Goal: Find specific page/section: Find specific page/section

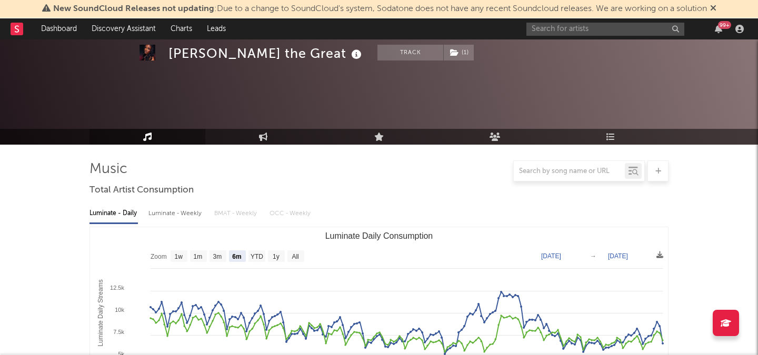
select select "6m"
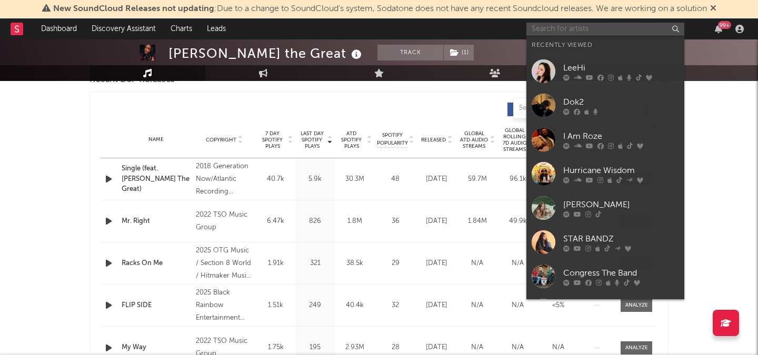
click at [580, 30] on input "text" at bounding box center [605, 29] width 158 height 13
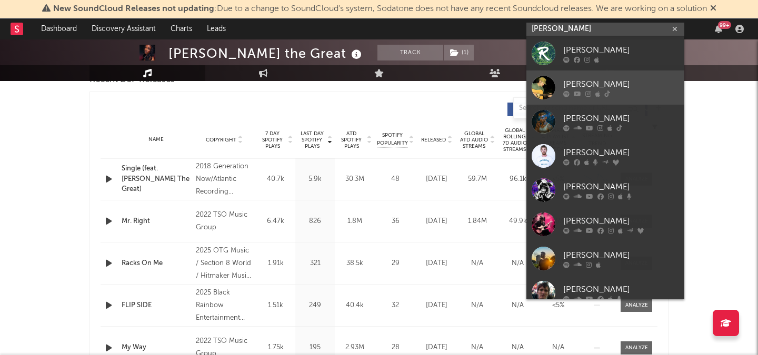
type input "[PERSON_NAME]"
click at [613, 77] on link "[PERSON_NAME]" at bounding box center [605, 88] width 158 height 34
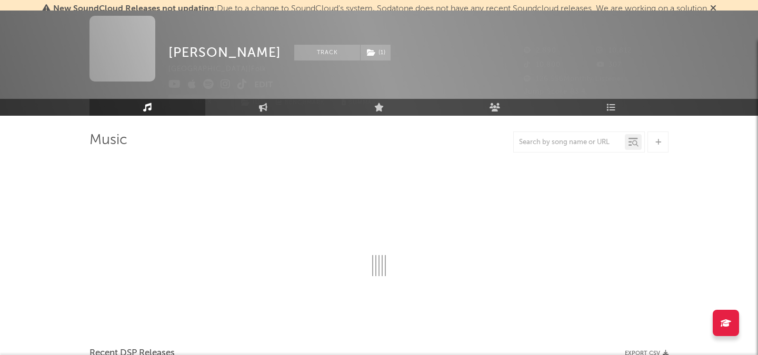
scroll to position [386, 0]
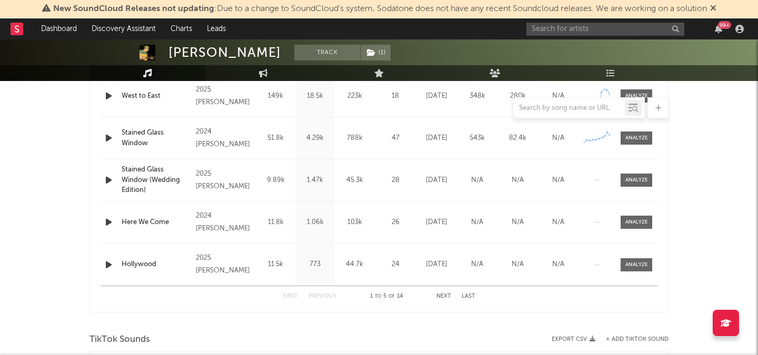
select select "6m"
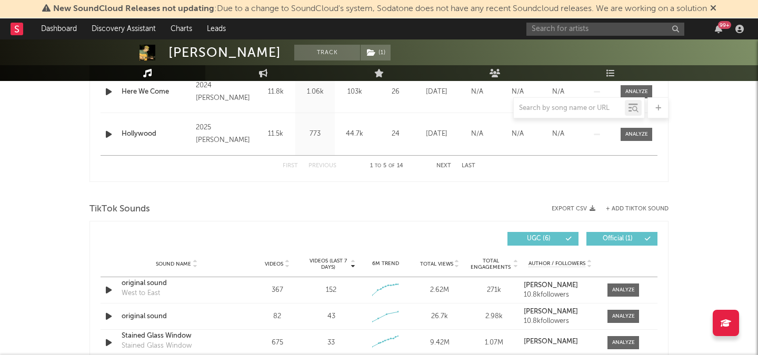
scroll to position [691, 0]
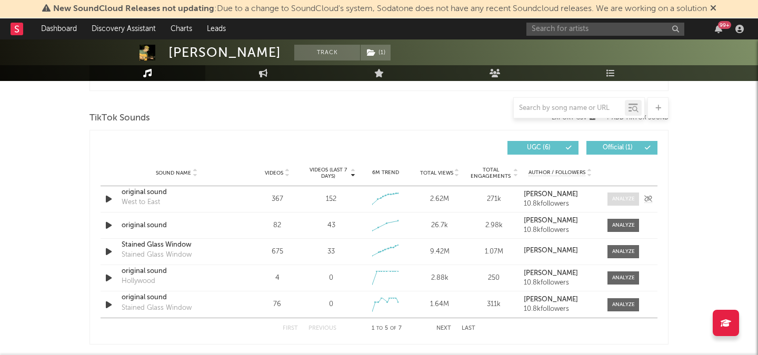
click at [624, 195] on div at bounding box center [623, 199] width 23 height 8
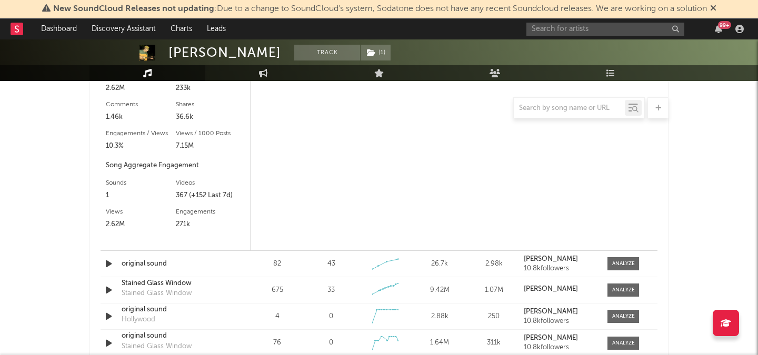
select select "1w"
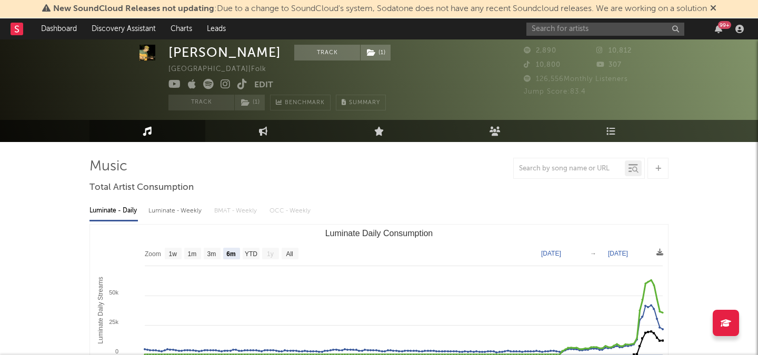
scroll to position [0, 0]
